Goal: Navigation & Orientation: Understand site structure

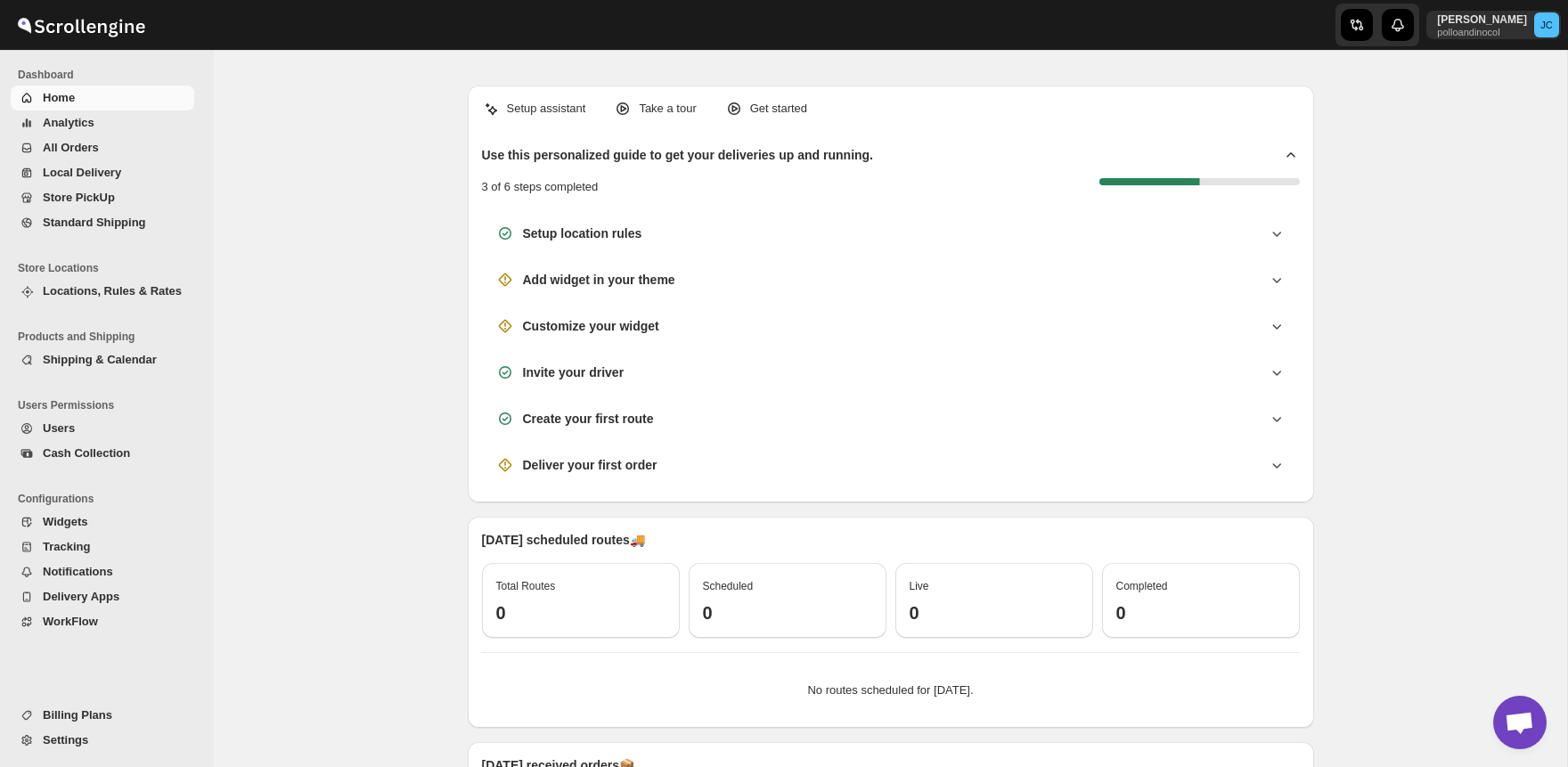
click at [94, 122] on span "Analytics" at bounding box center [117, 123] width 147 height 18
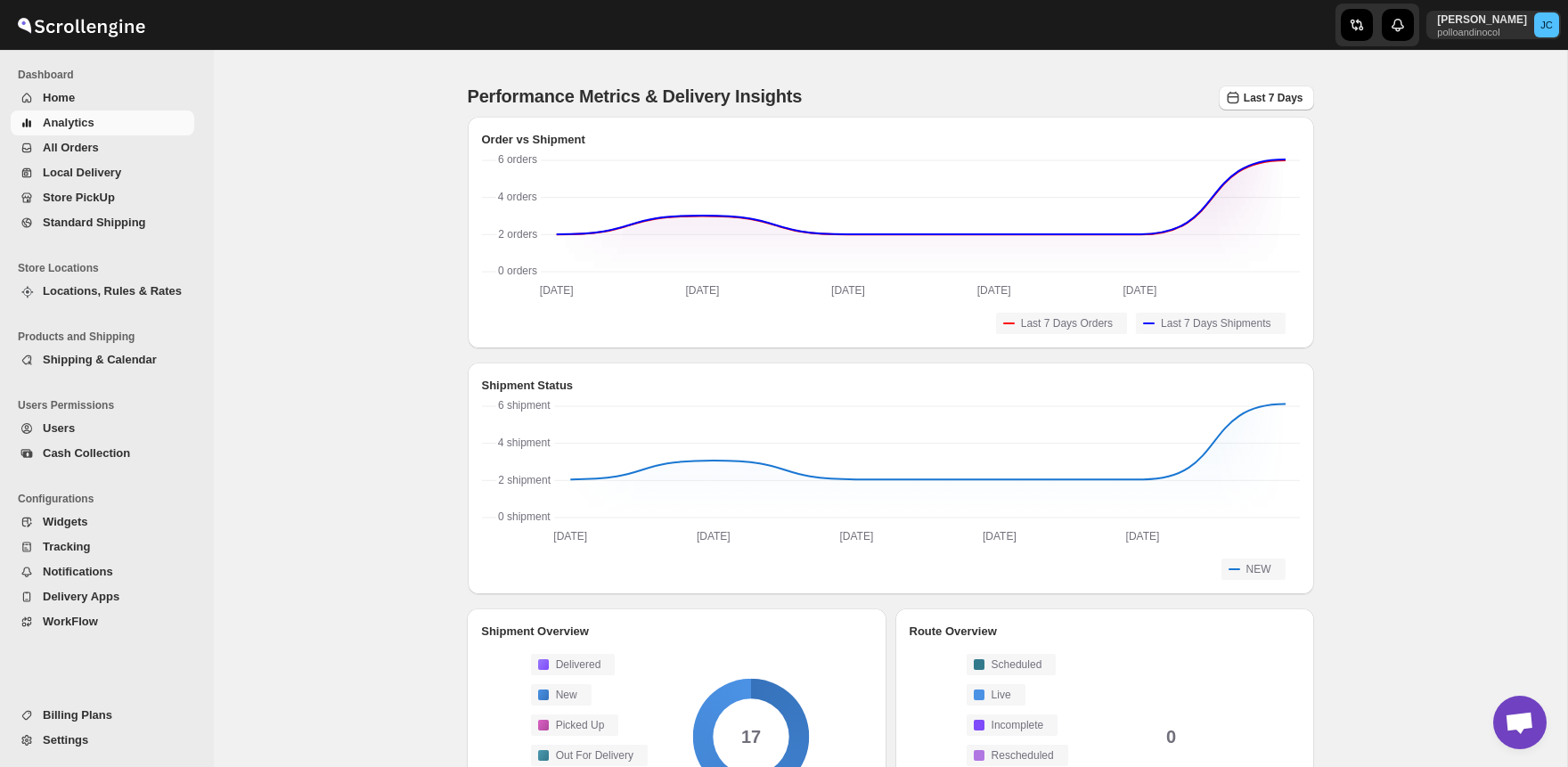
click at [87, 152] on span "All Orders" at bounding box center [71, 146] width 56 height 13
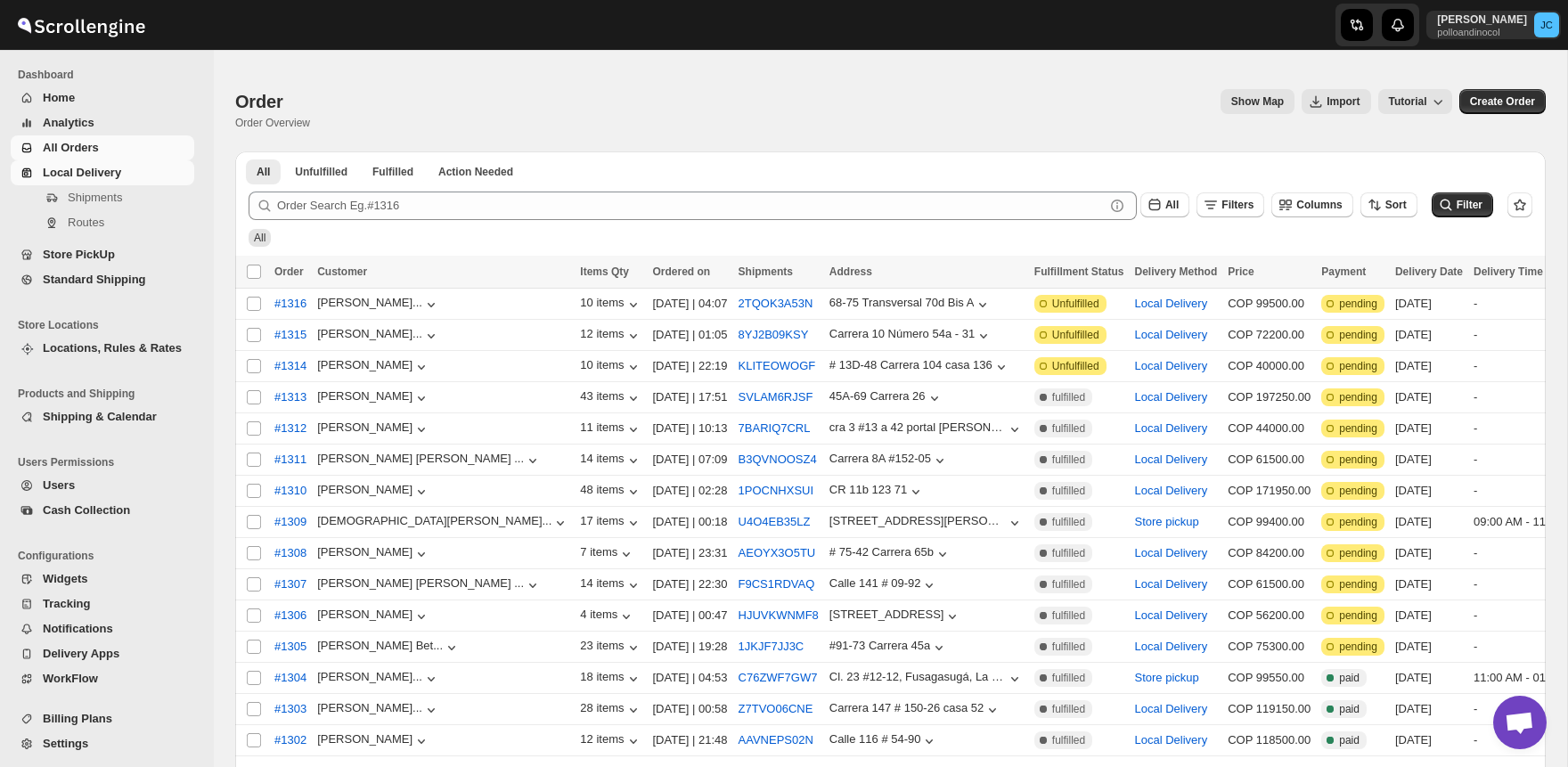
click at [105, 176] on span "Local Delivery" at bounding box center [82, 171] width 79 height 13
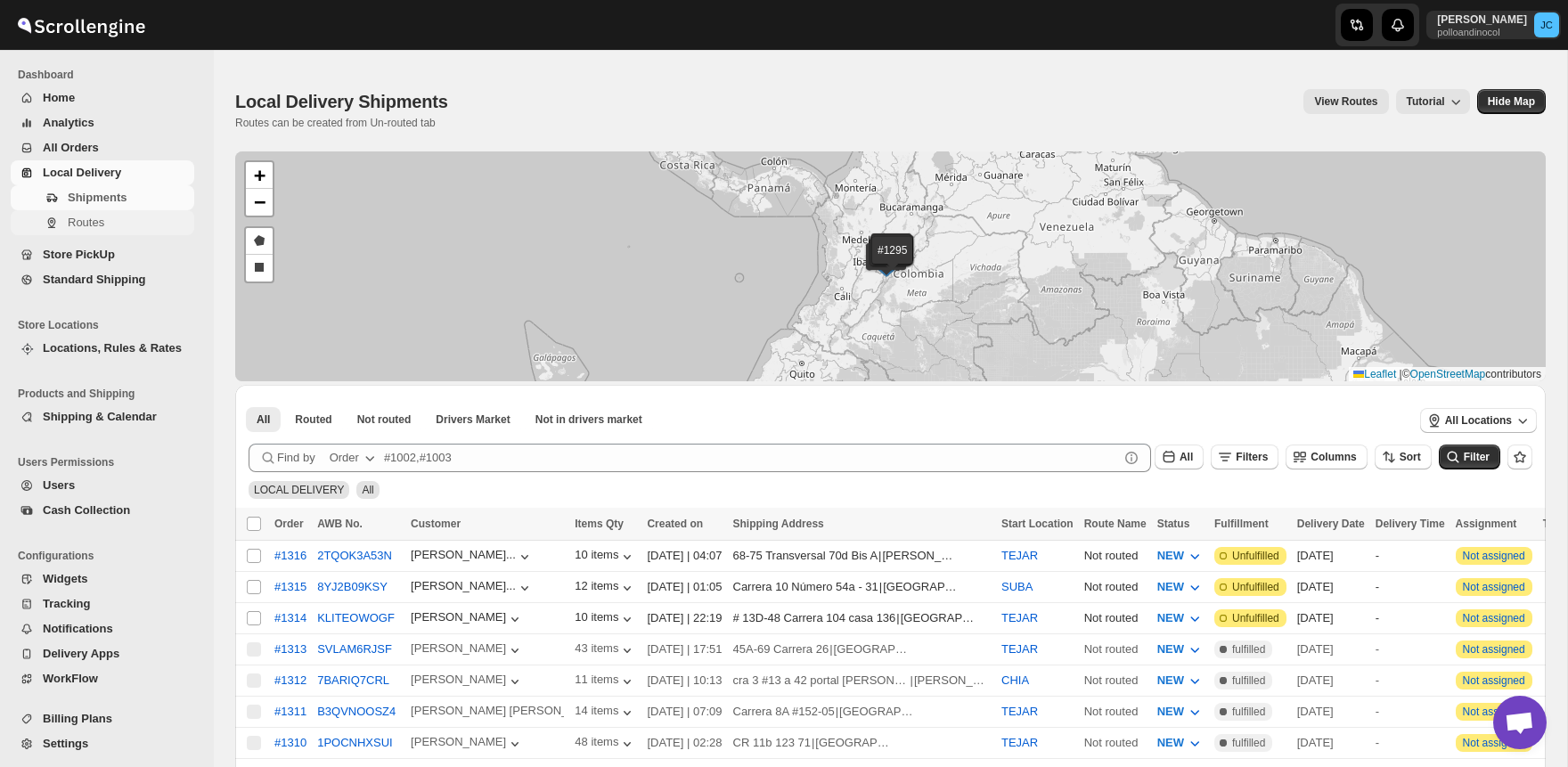
click at [93, 229] on span "Routes" at bounding box center [86, 221] width 37 height 13
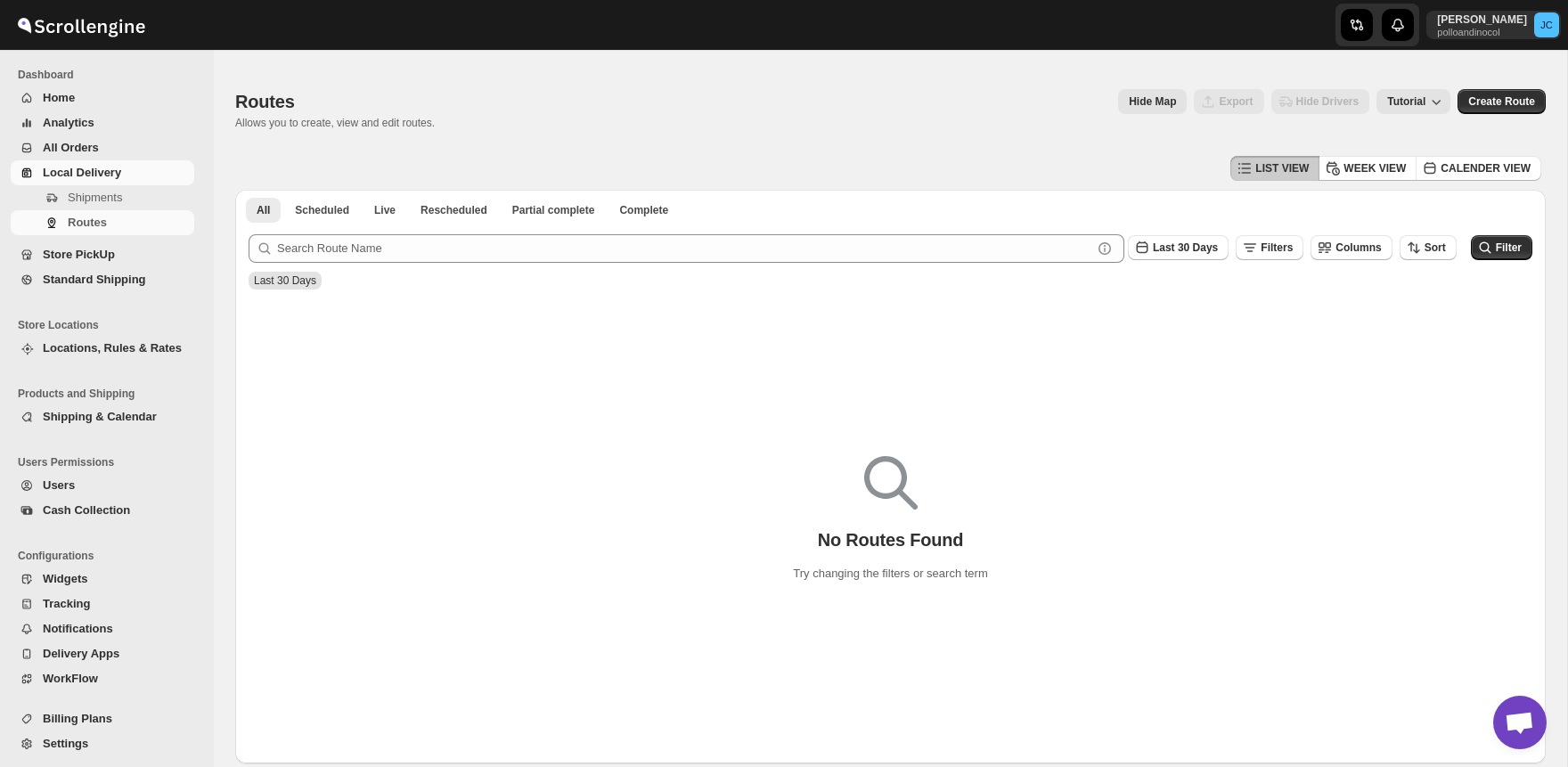
click at [86, 264] on link "Store PickUp" at bounding box center [103, 254] width 183 height 25
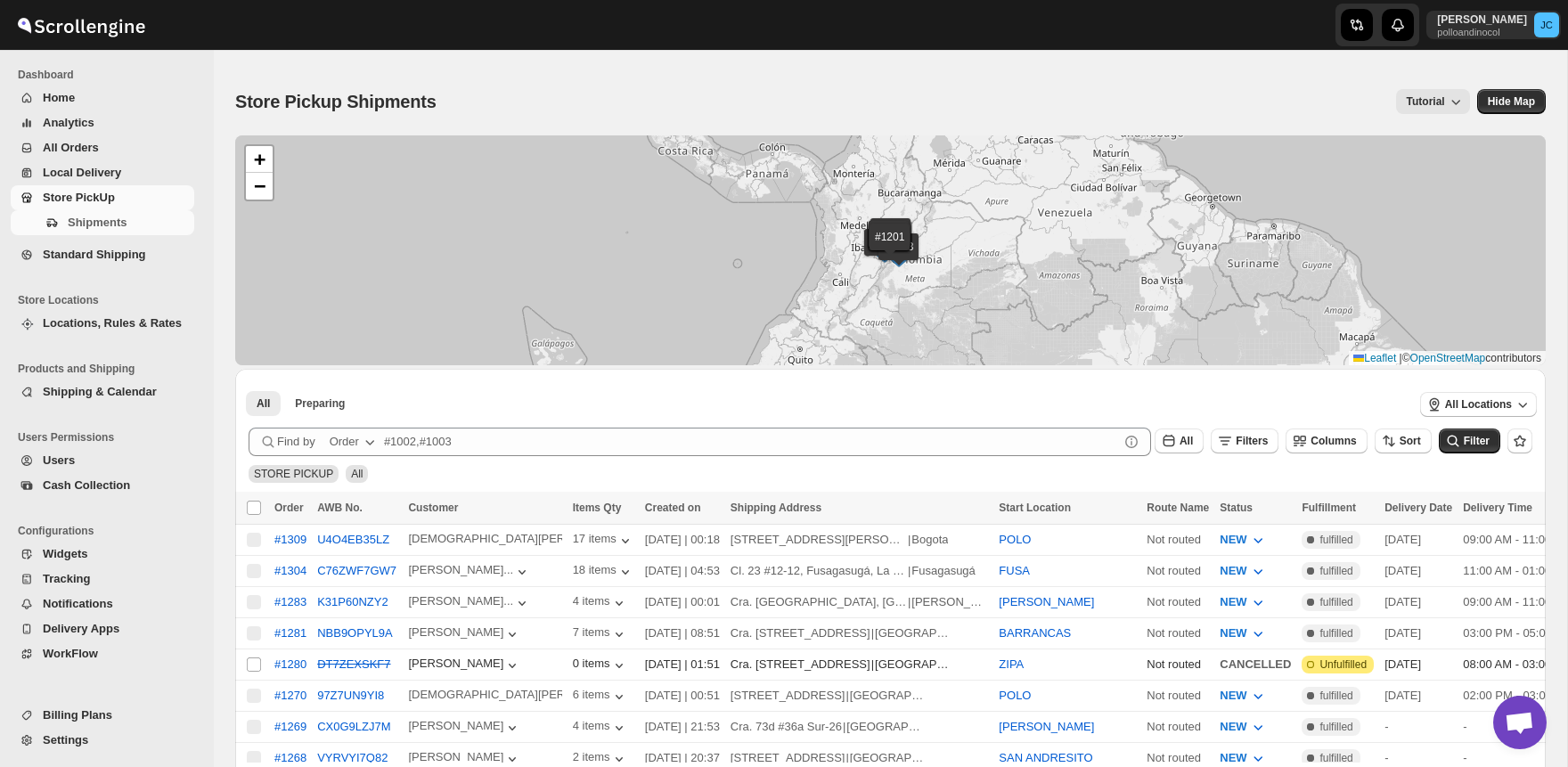
click at [92, 254] on span "Standard Shipping" at bounding box center [95, 254] width 104 height 13
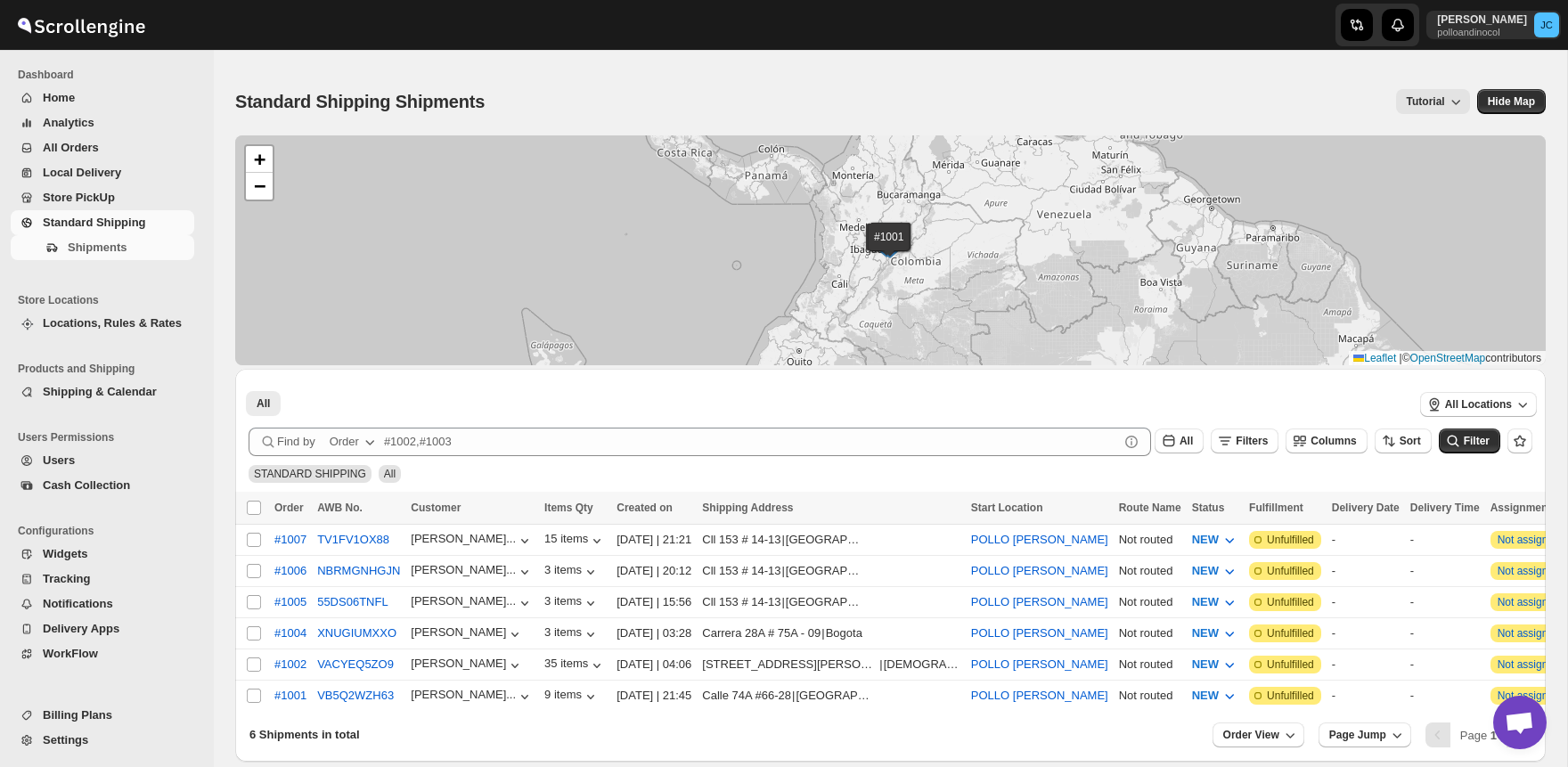
click at [104, 329] on span "Locations, Rules & Rates" at bounding box center [112, 322] width 138 height 13
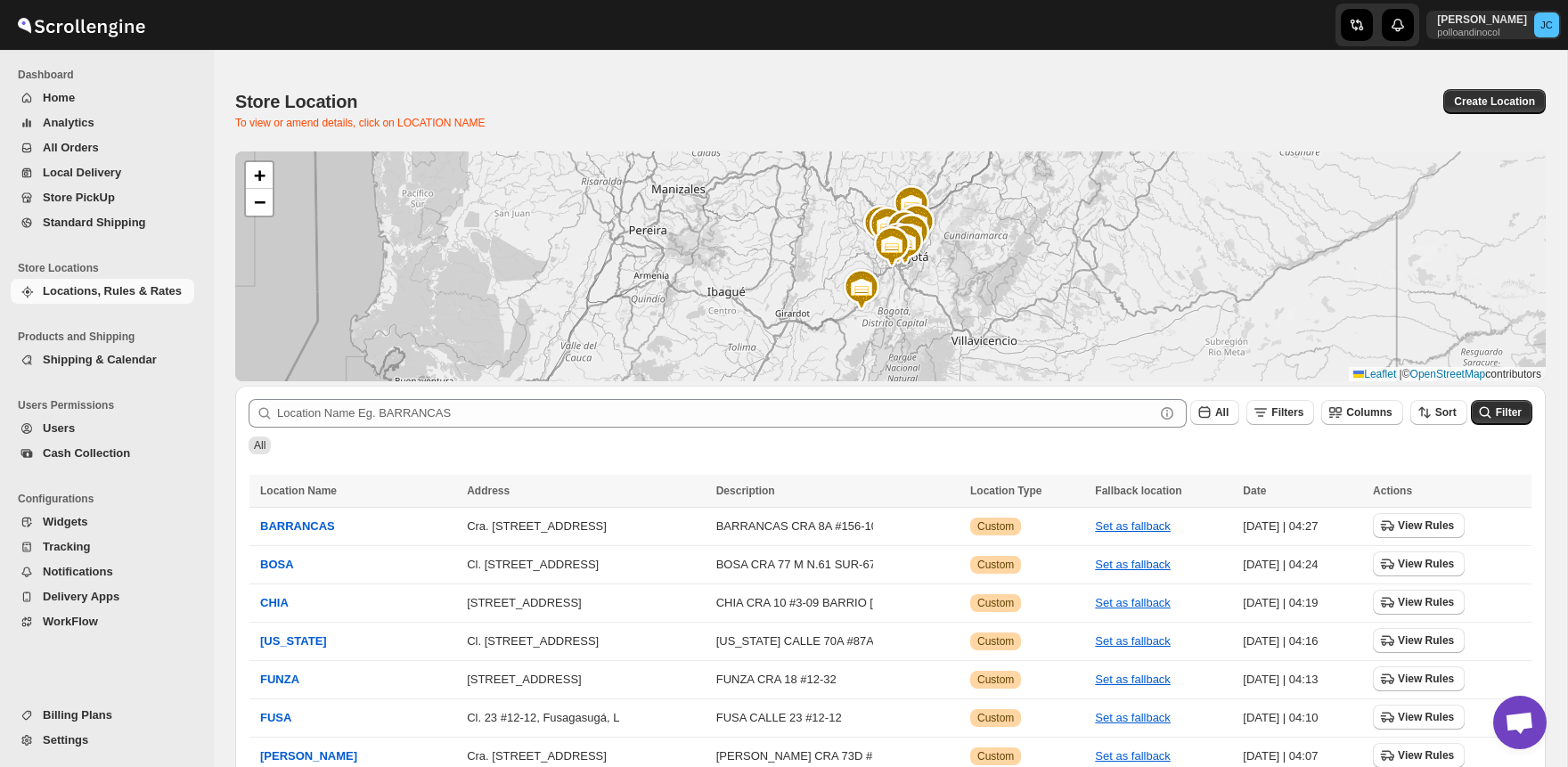
click at [89, 361] on span "Shipping & Calendar" at bounding box center [100, 359] width 114 height 13
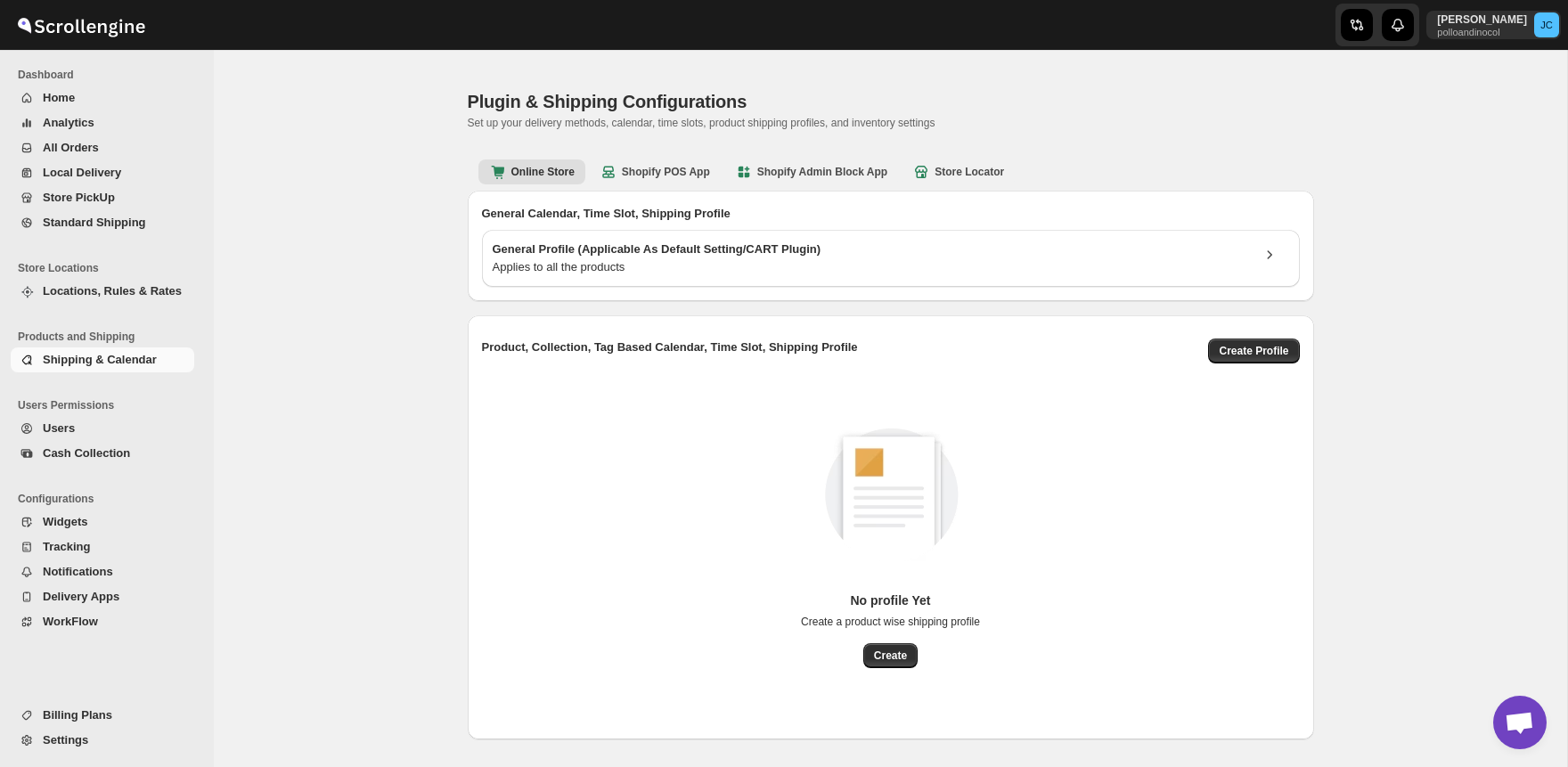
click at [84, 431] on span "Users" at bounding box center [117, 428] width 147 height 18
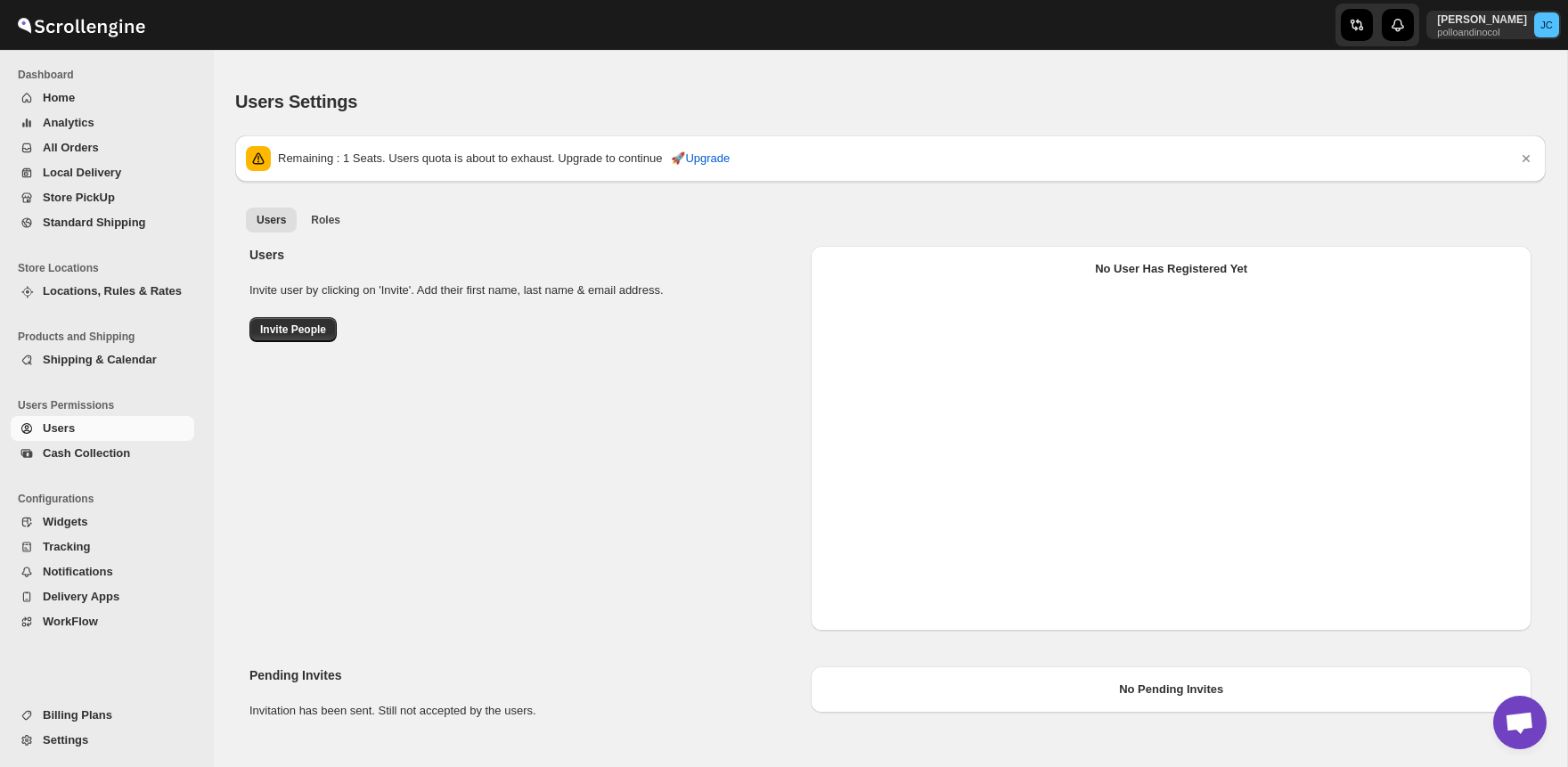
select select "637b767fbaab0276b10c91d8"
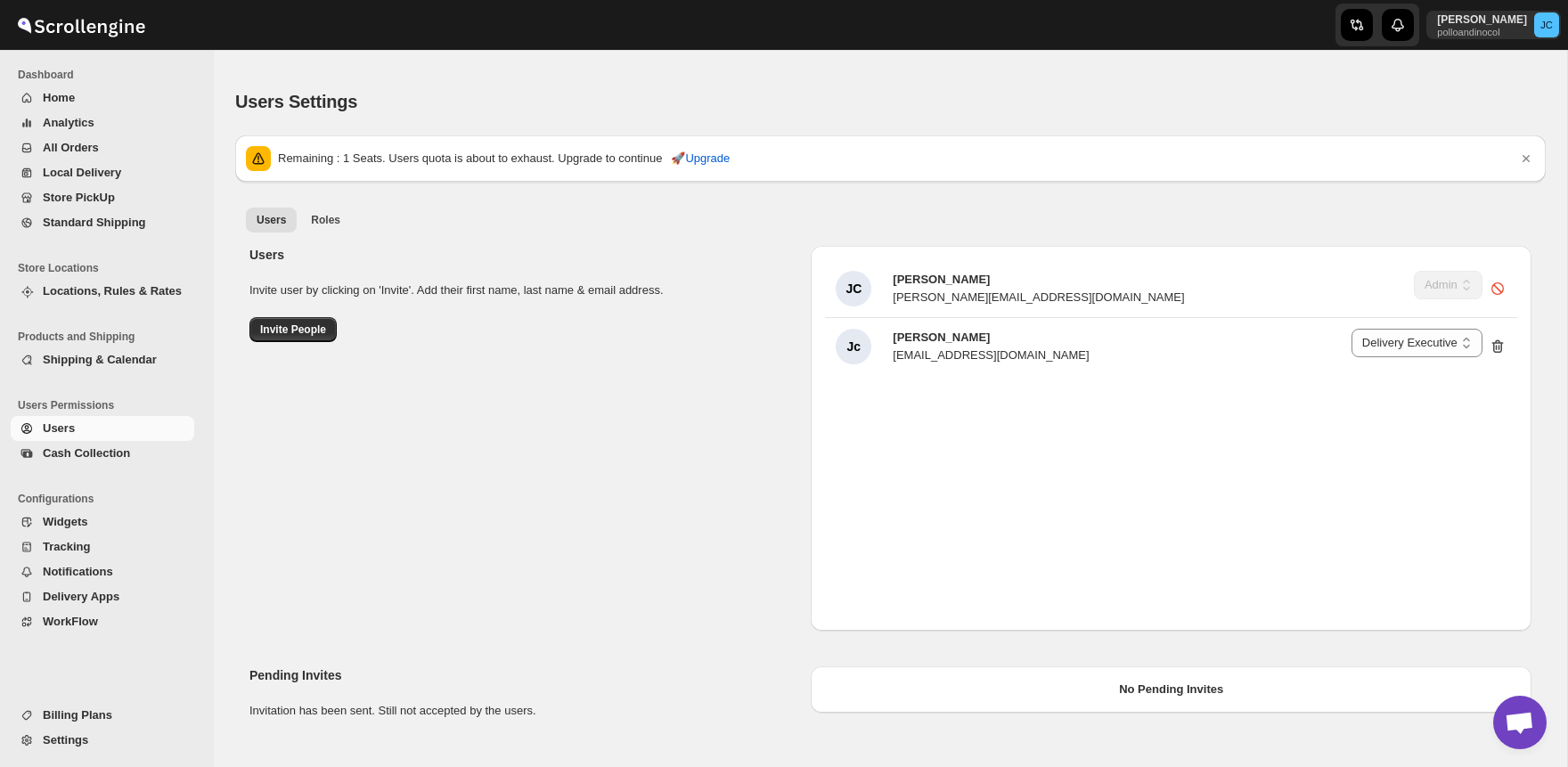
click at [88, 452] on span "Cash Collection" at bounding box center [87, 452] width 88 height 13
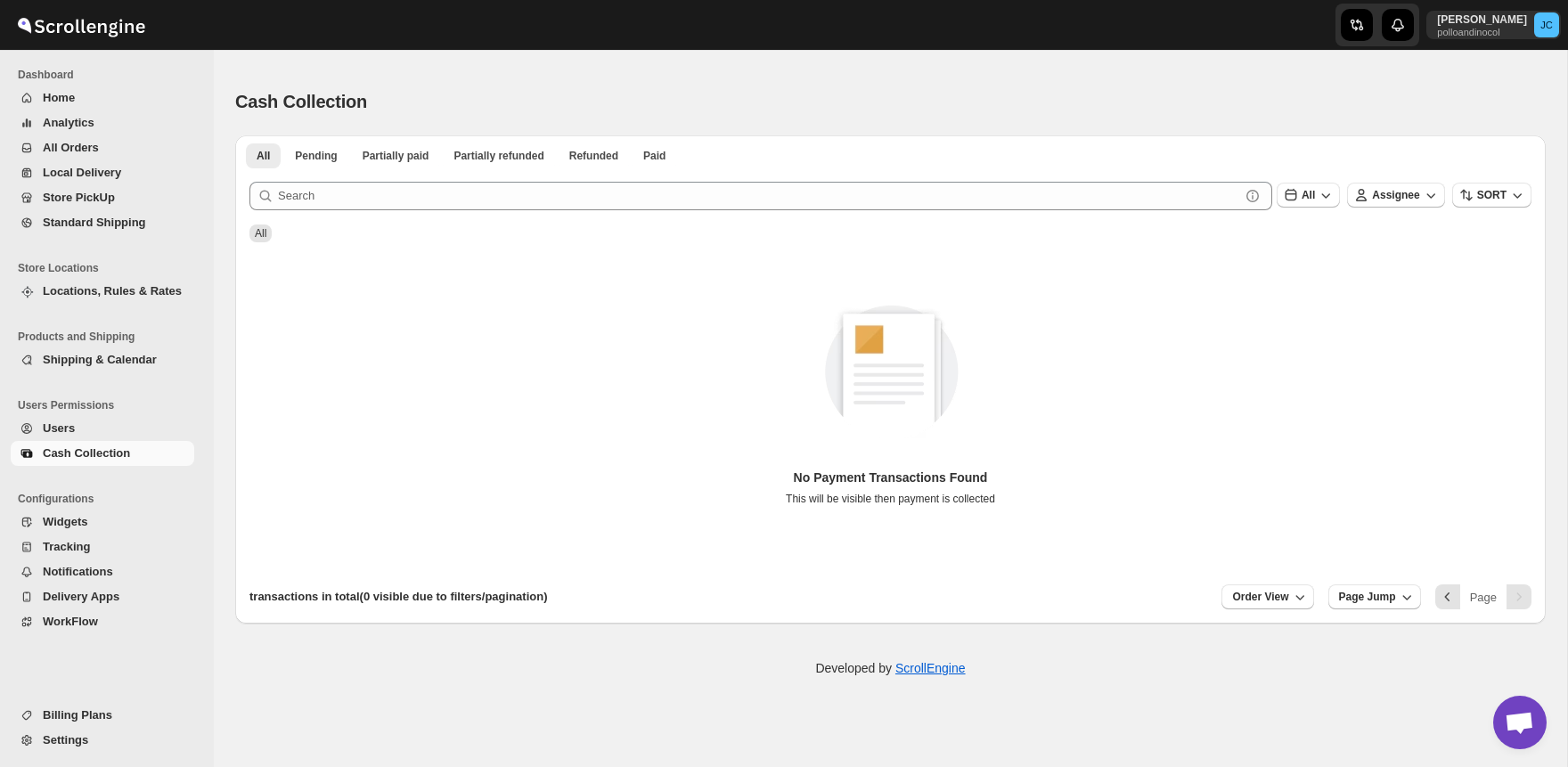
click at [77, 526] on span "Widgets" at bounding box center [65, 521] width 45 height 13
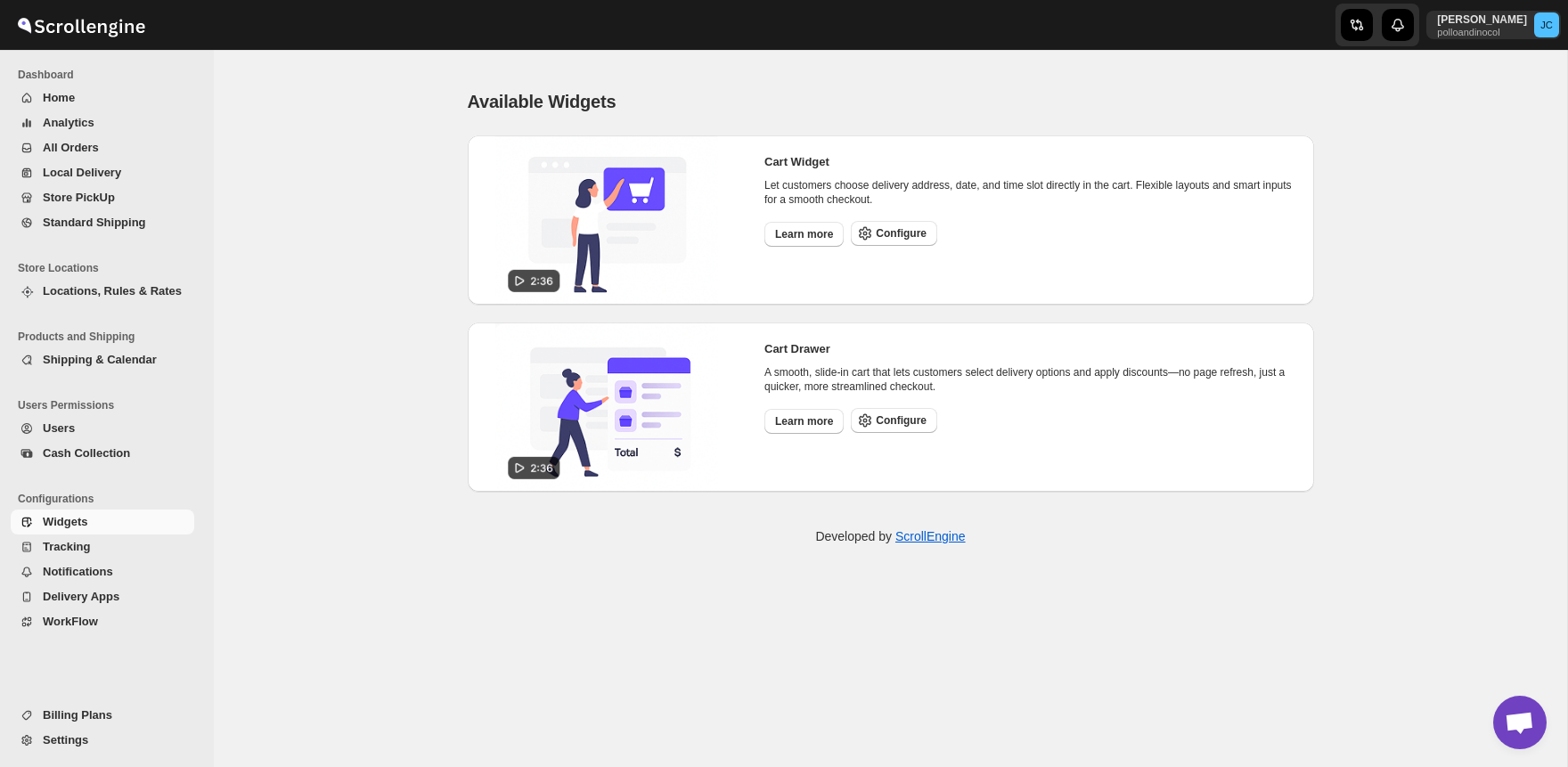
click at [89, 548] on span "Tracking" at bounding box center [117, 547] width 147 height 18
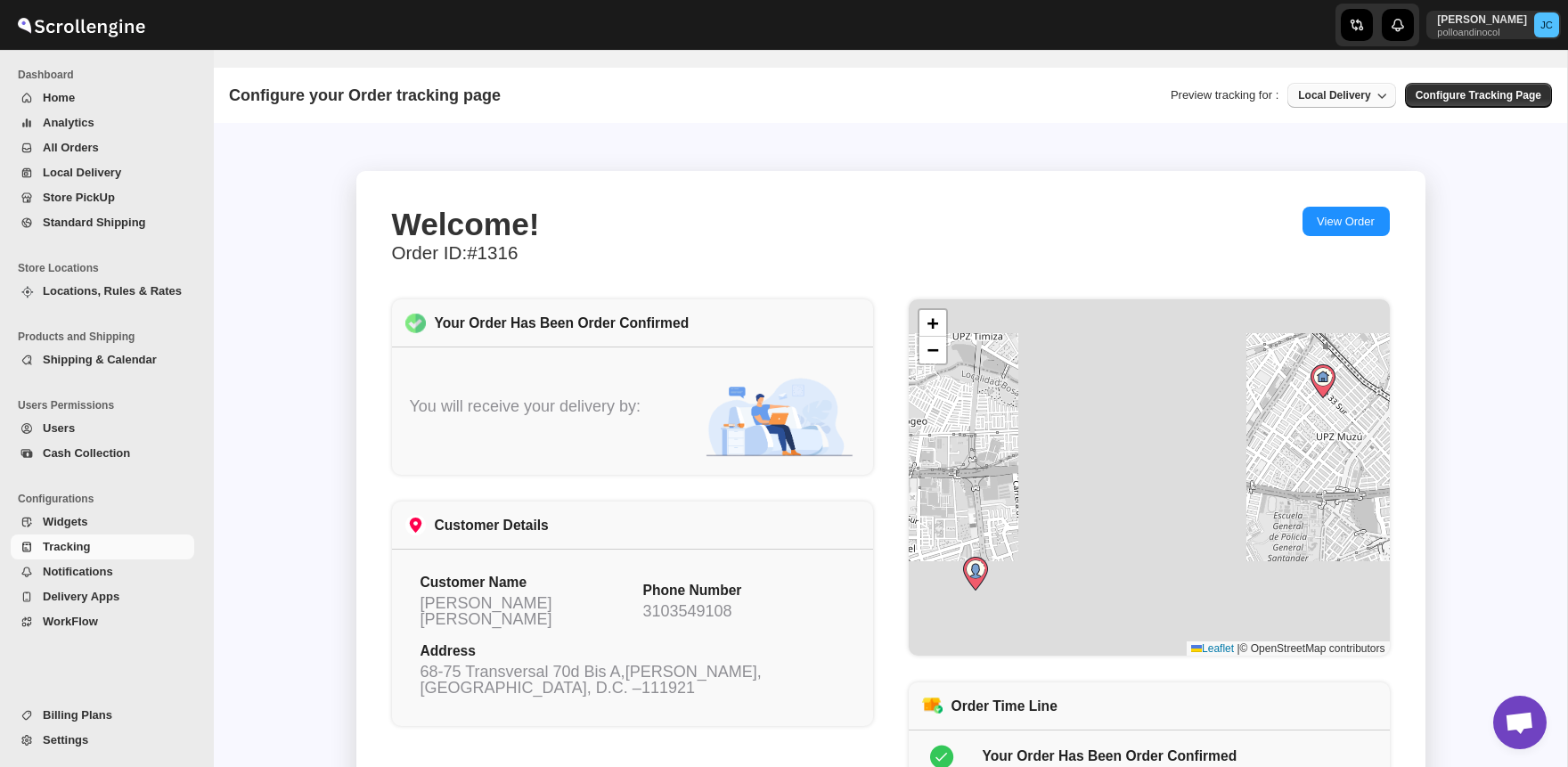
click at [1360, 97] on span "Local Delivery" at bounding box center [1334, 95] width 72 height 13
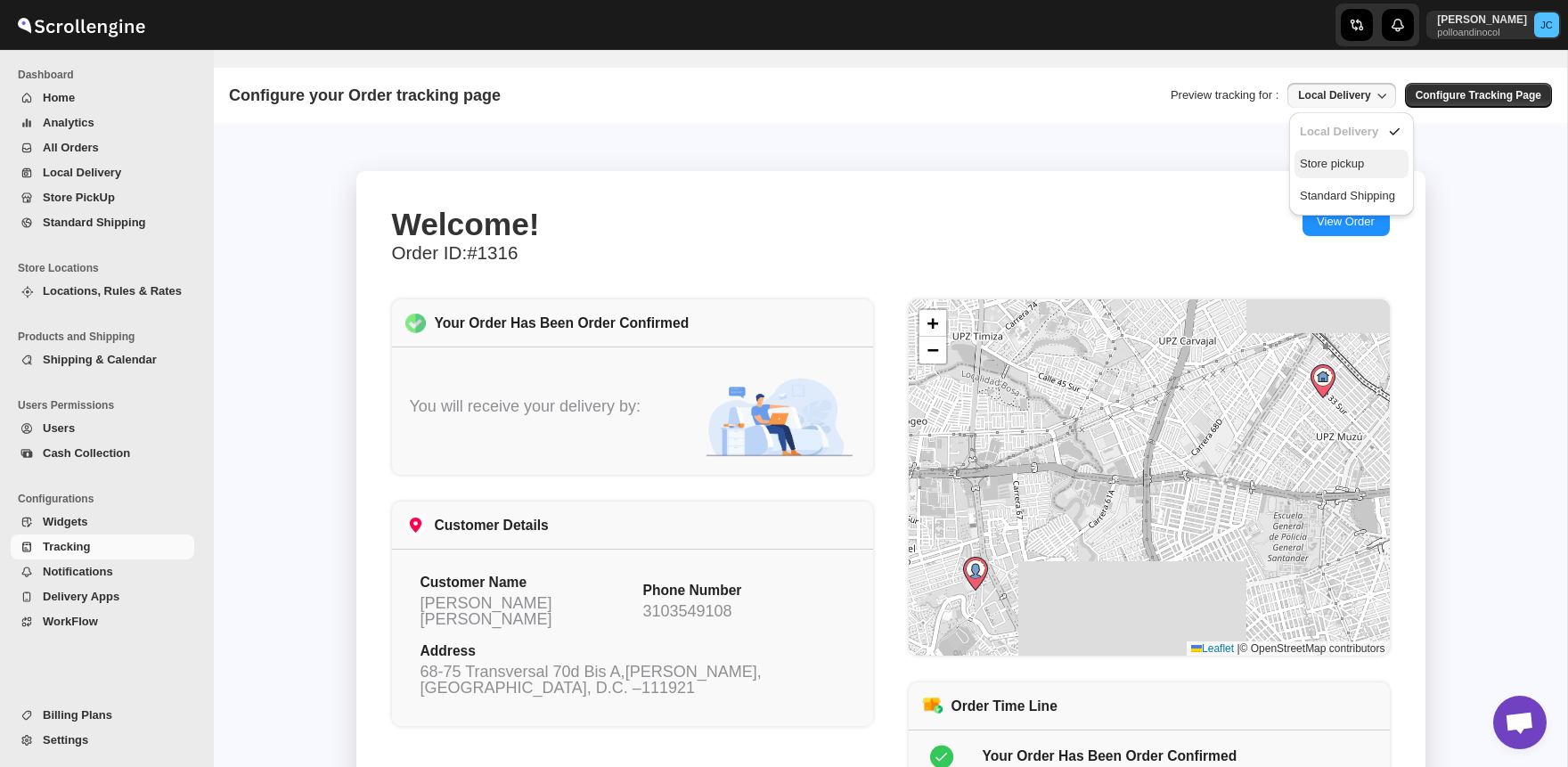
click at [1350, 162] on div "Store pickup" at bounding box center [1332, 164] width 64 height 18
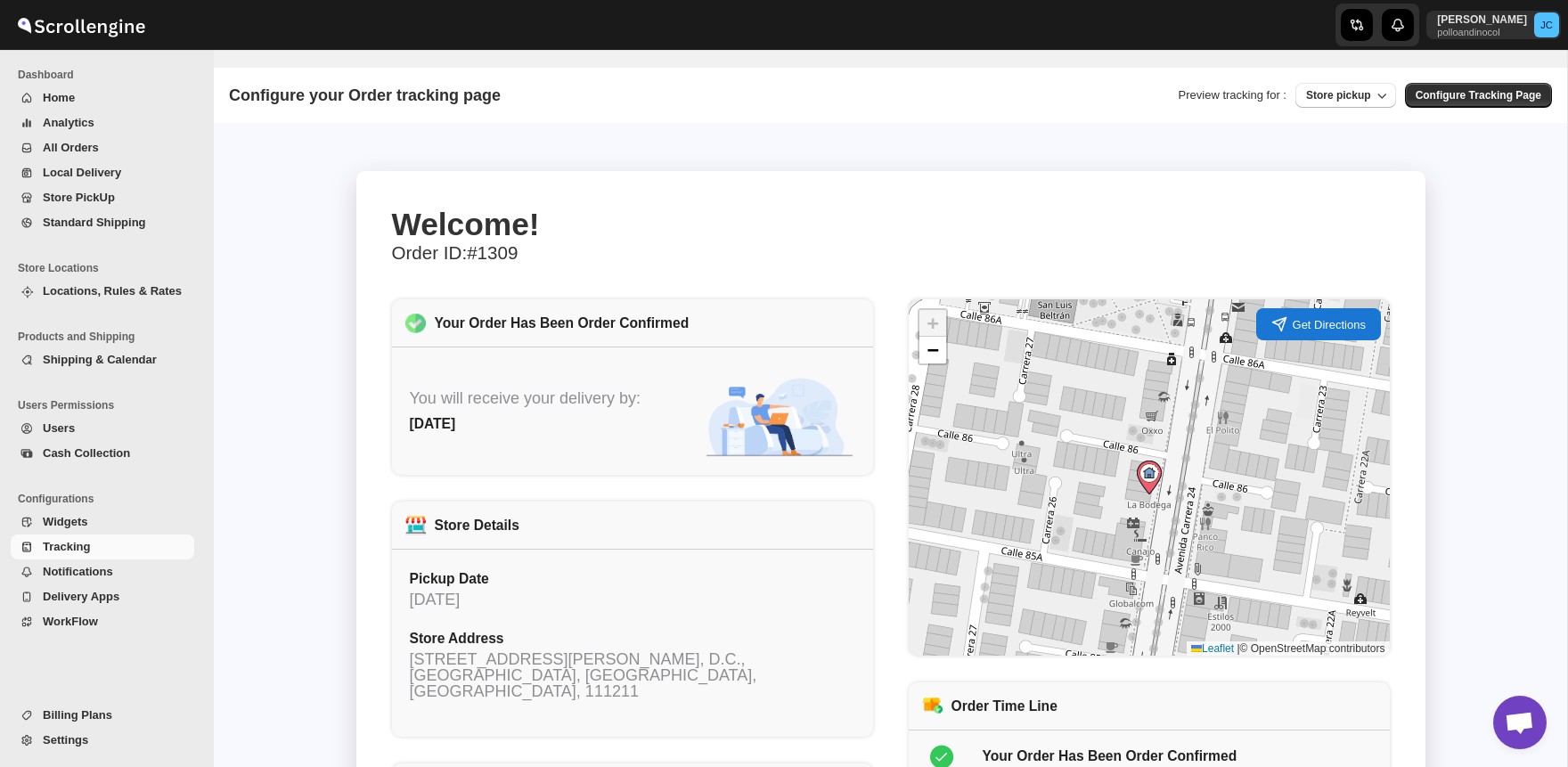
click at [86, 577] on span "Notifications" at bounding box center [78, 571] width 71 height 13
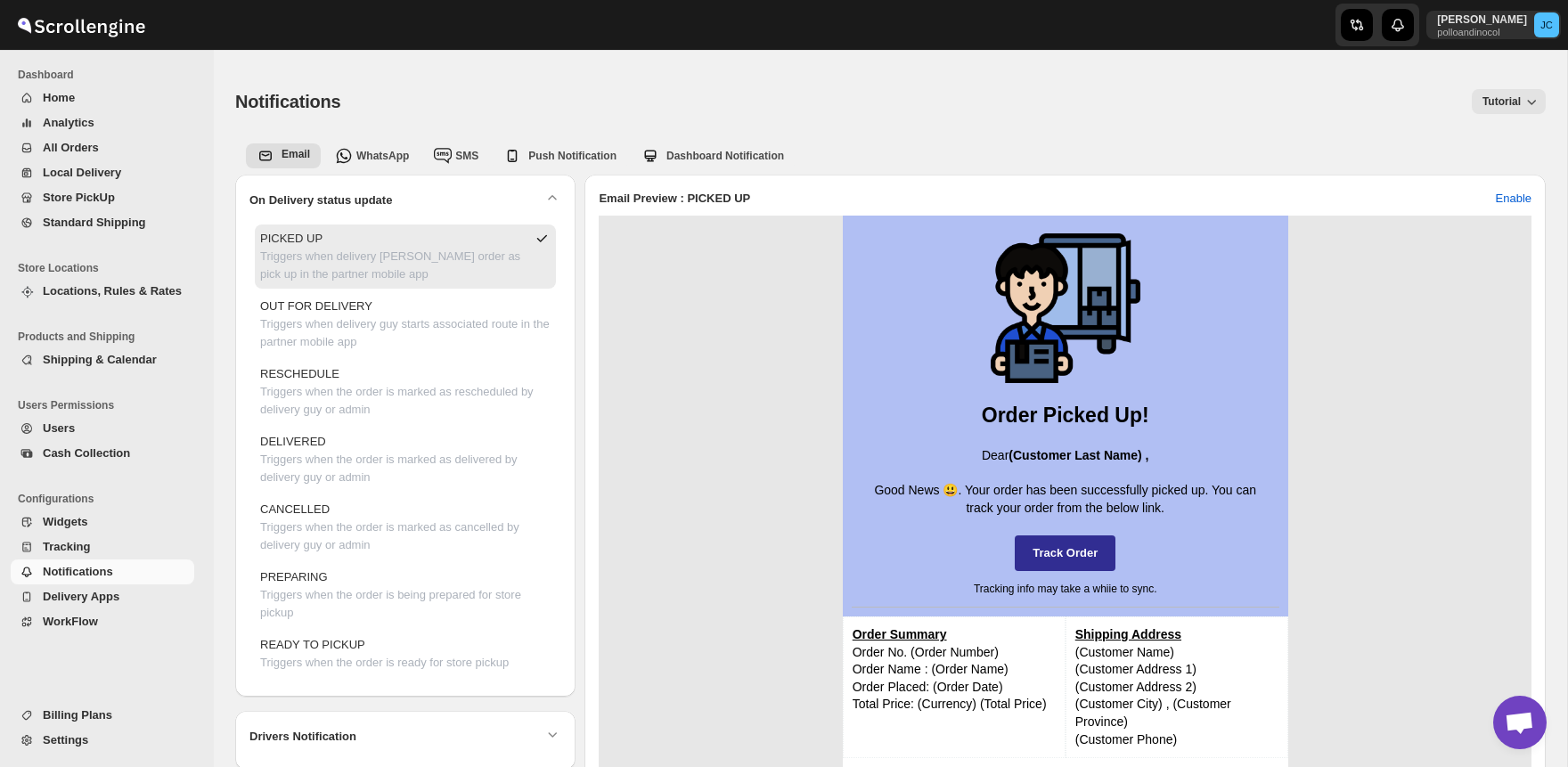
click at [84, 598] on span "Delivery Apps" at bounding box center [81, 596] width 77 height 13
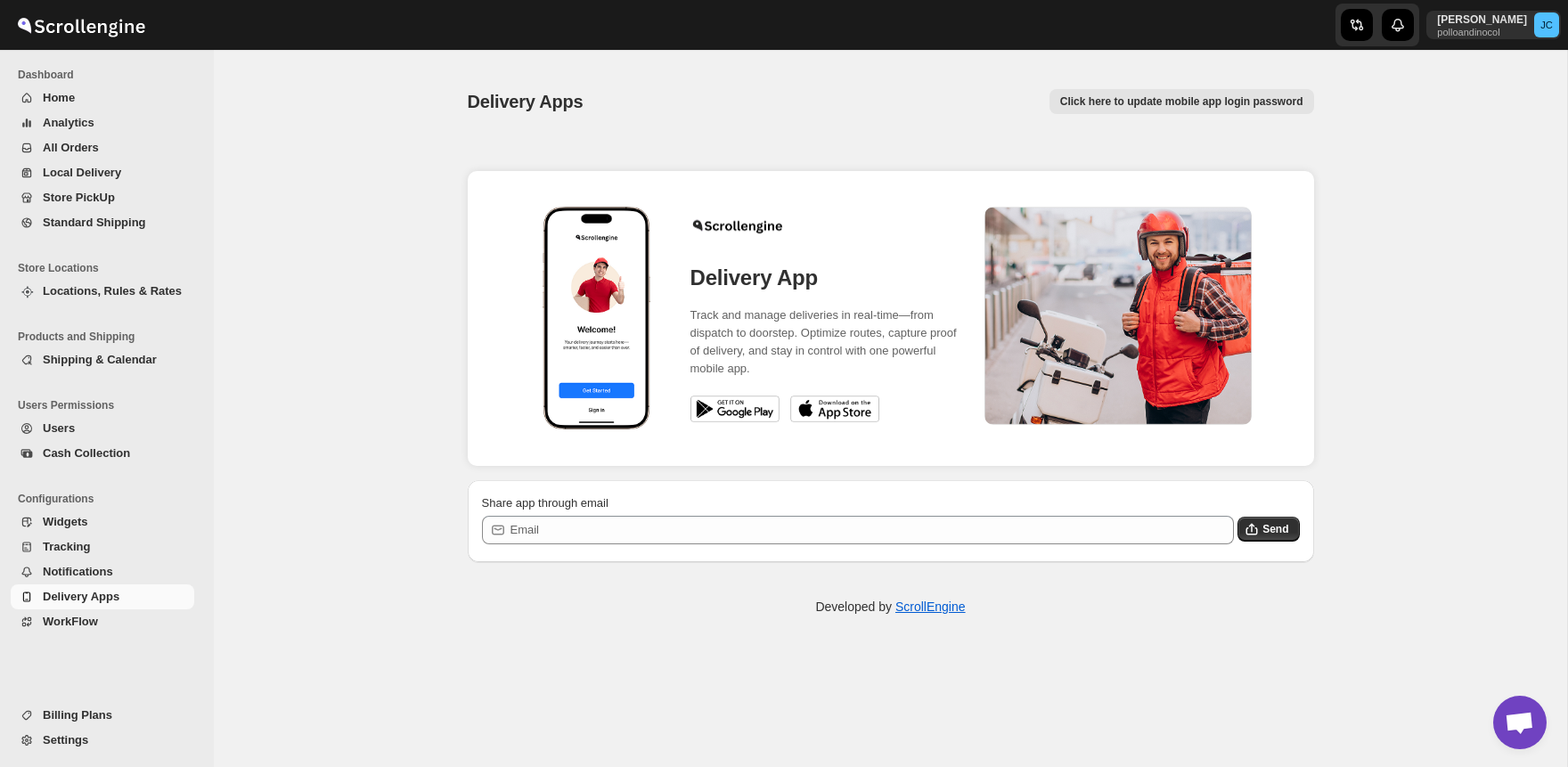
click at [108, 623] on span "WorkFlow" at bounding box center [117, 622] width 147 height 18
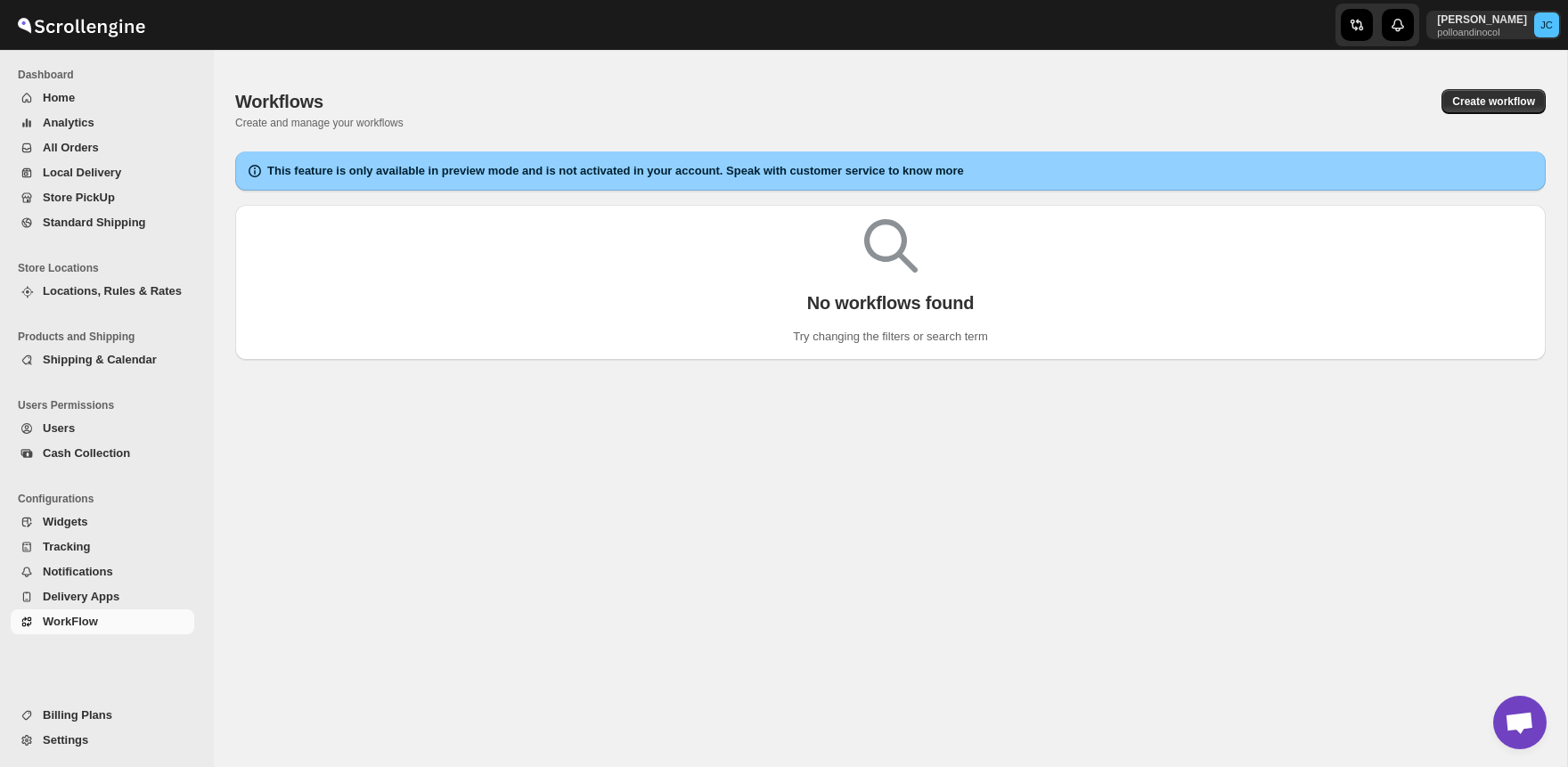
click at [74, 704] on button "Billing Plans" at bounding box center [103, 715] width 183 height 25
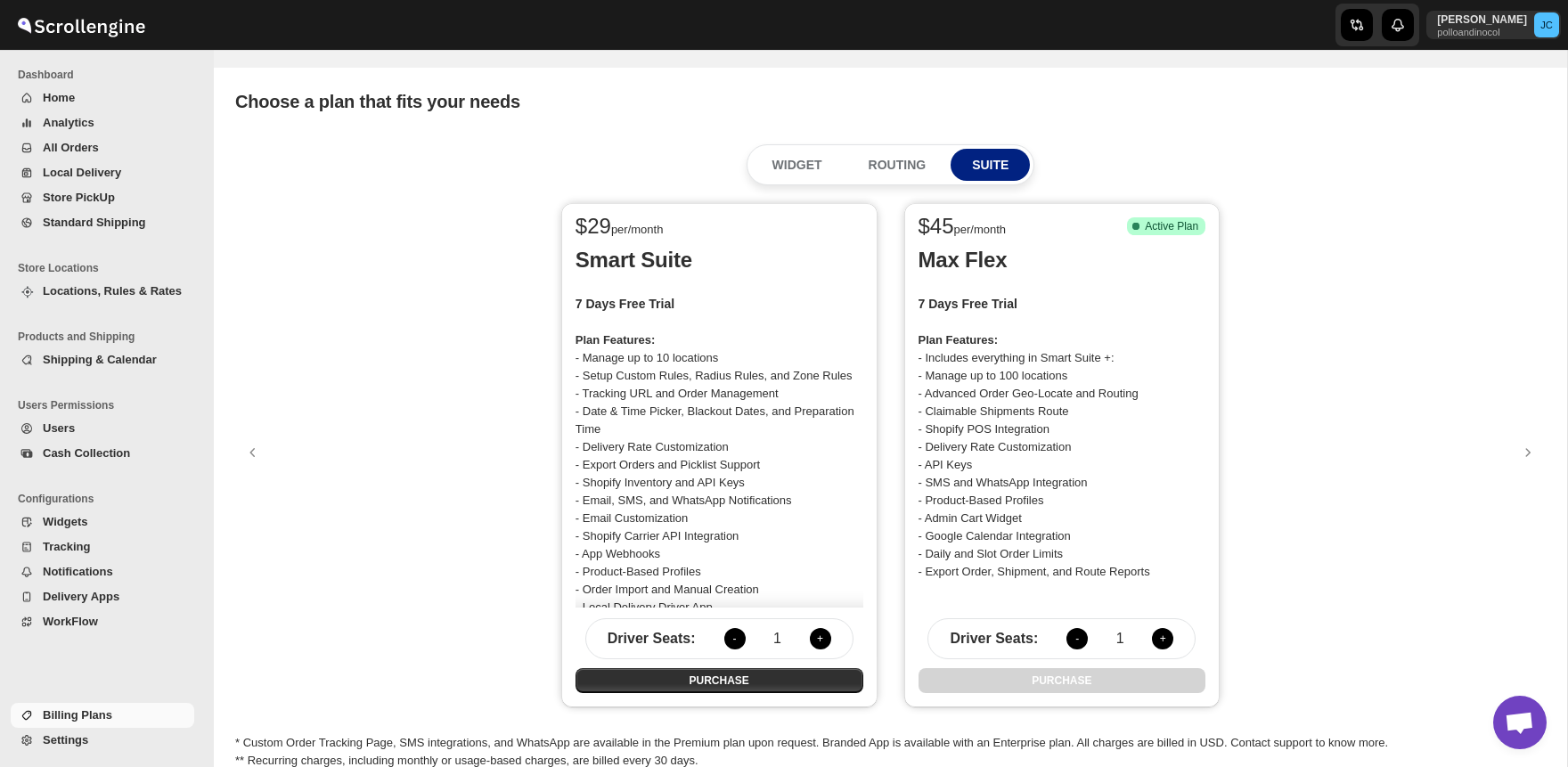
click at [57, 735] on span "Settings" at bounding box center [66, 739] width 46 height 13
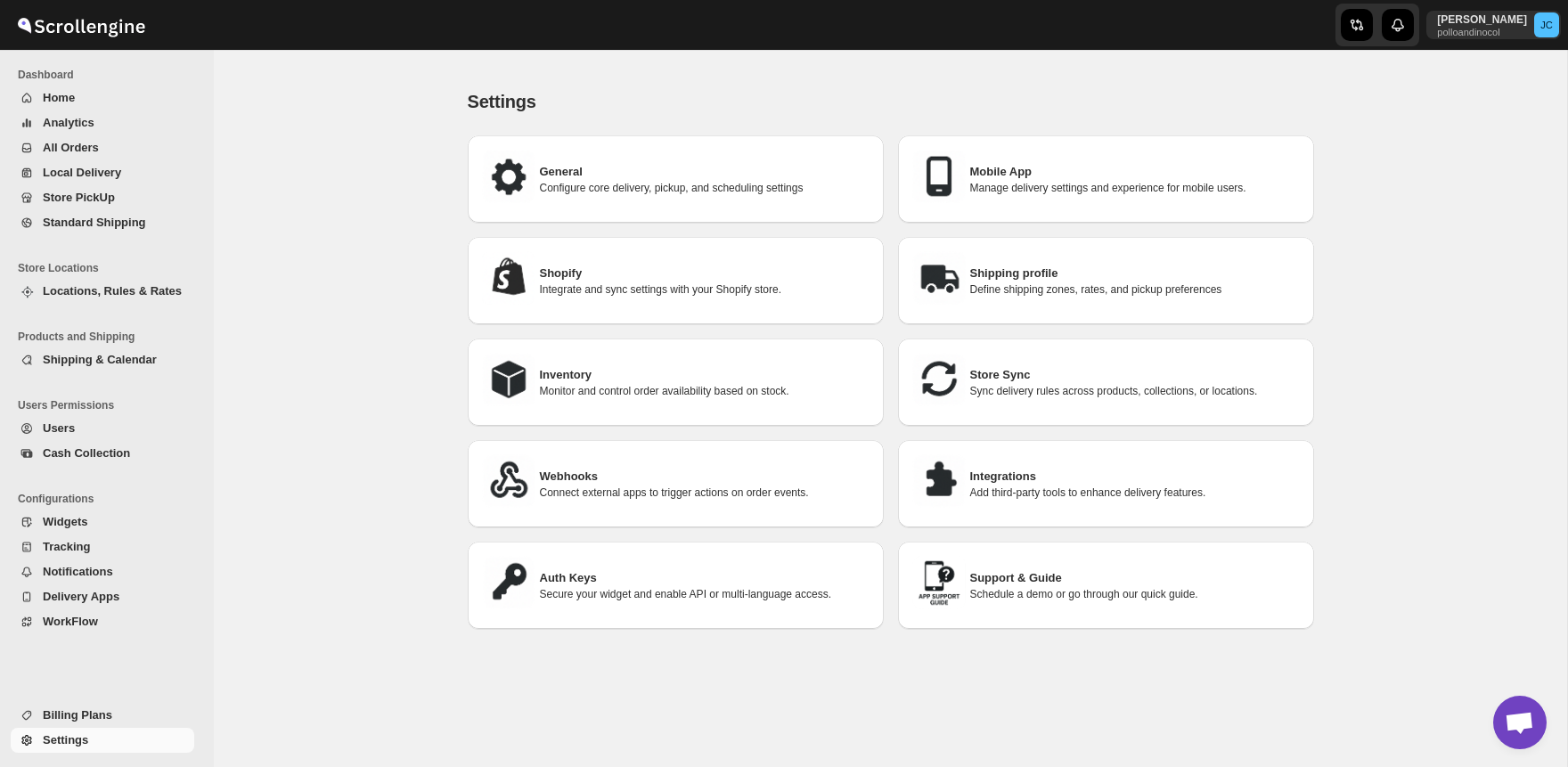
click at [85, 150] on span "All Orders" at bounding box center [71, 146] width 56 height 13
